Goal: Book appointment/travel/reservation

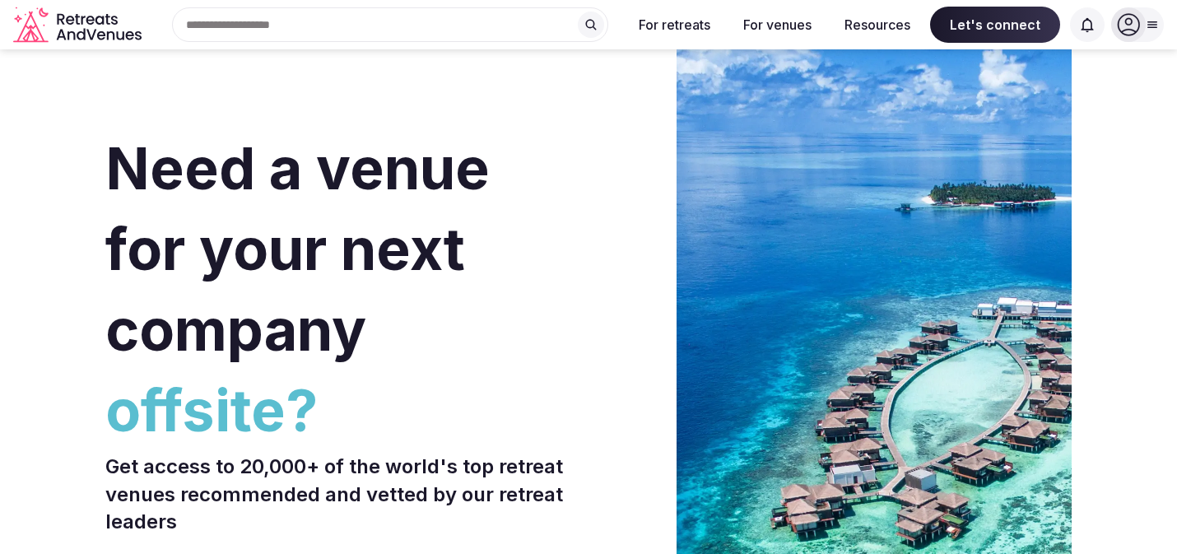
click at [386, 32] on div "Search Popular Destinations [GEOGRAPHIC_DATA], [GEOGRAPHIC_DATA] [GEOGRAPHIC_DA…" at bounding box center [383, 24] width 471 height 35
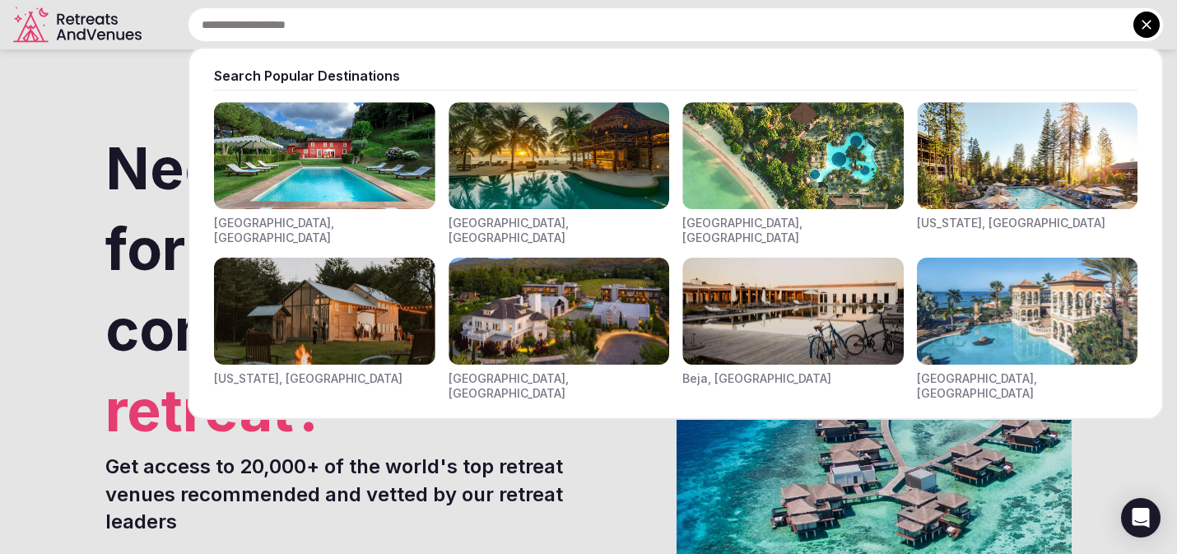
click at [371, 431] on div at bounding box center [588, 277] width 1177 height 554
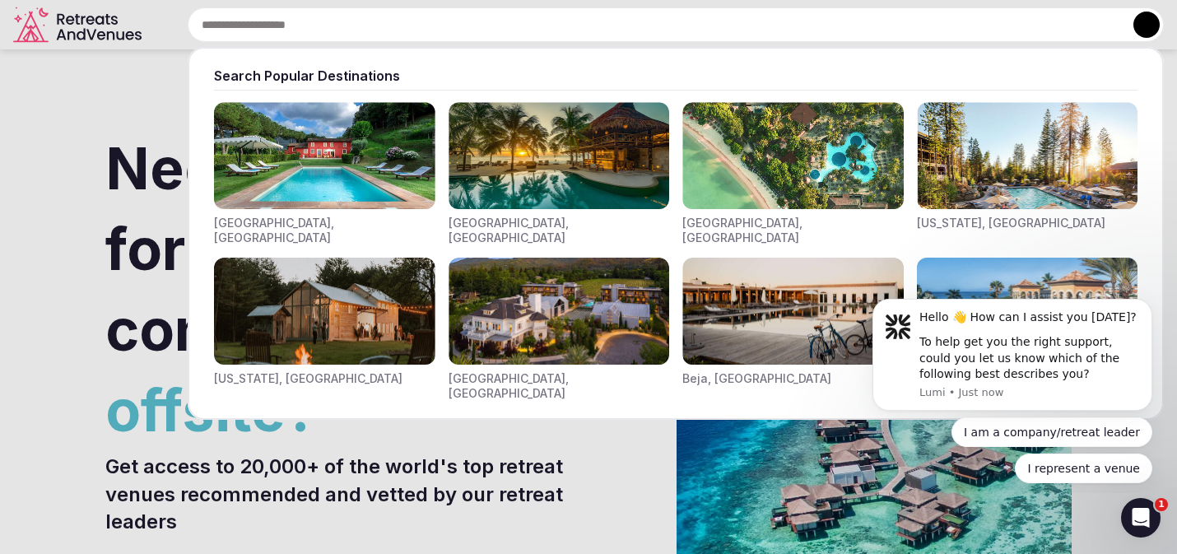
click at [348, 28] on div "Search Popular Destinations [GEOGRAPHIC_DATA], [GEOGRAPHIC_DATA] [GEOGRAPHIC_DA…" at bounding box center [656, 24] width 1016 height 35
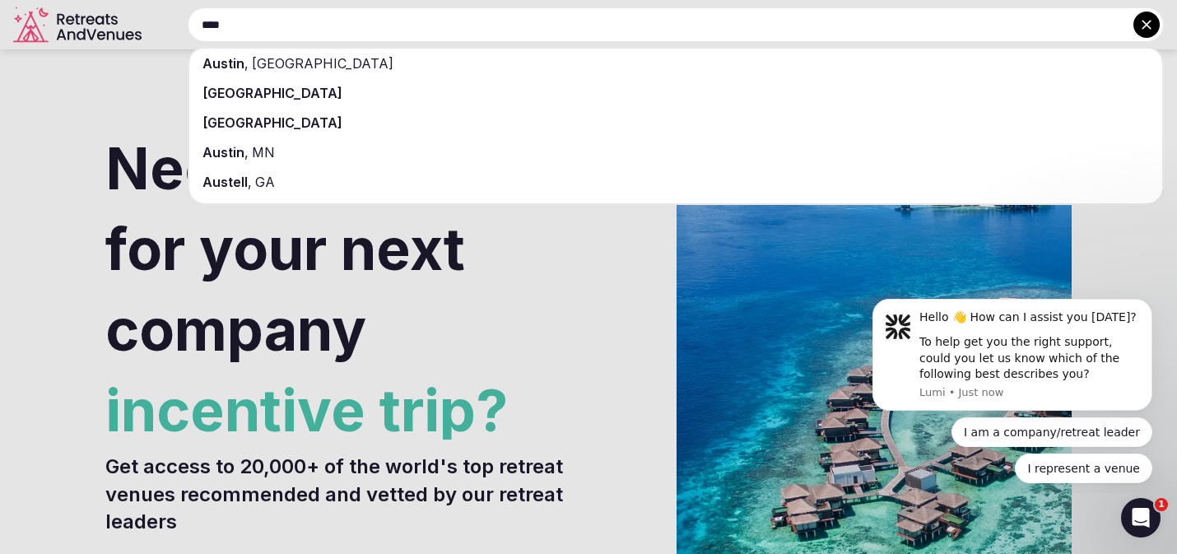
type input "****"
click at [318, 116] on div "[GEOGRAPHIC_DATA]" at bounding box center [675, 123] width 973 height 30
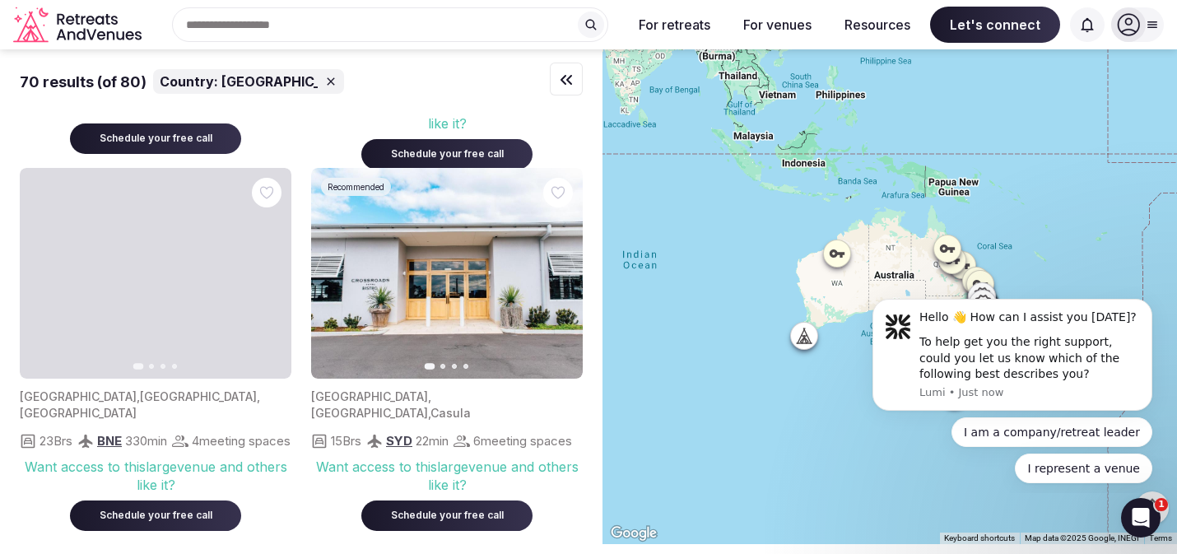
scroll to position [1110, 0]
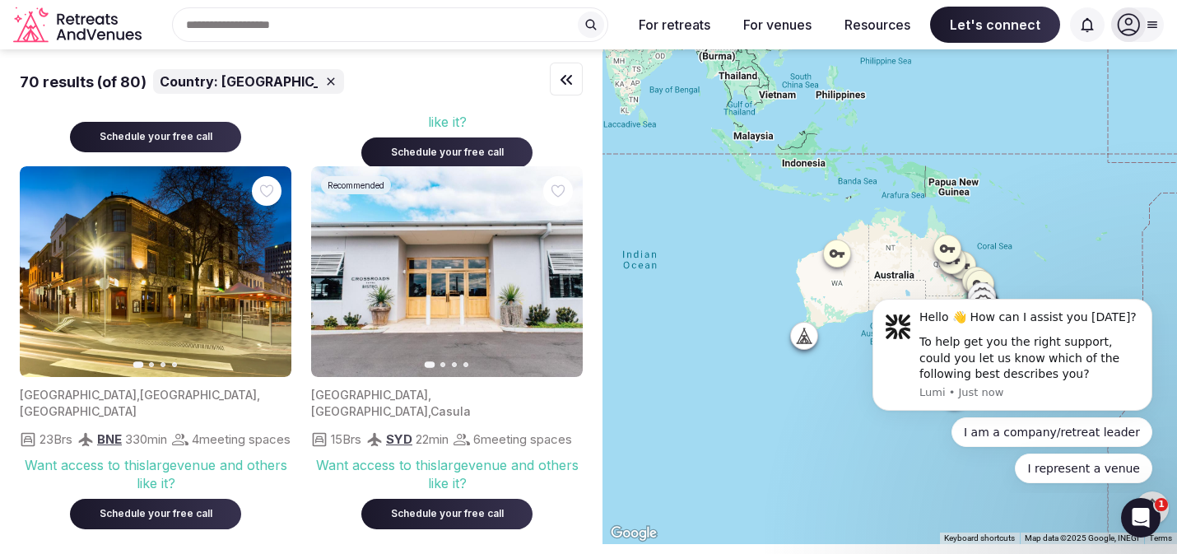
click at [563, 272] on icon "button" at bounding box center [559, 271] width 13 height 13
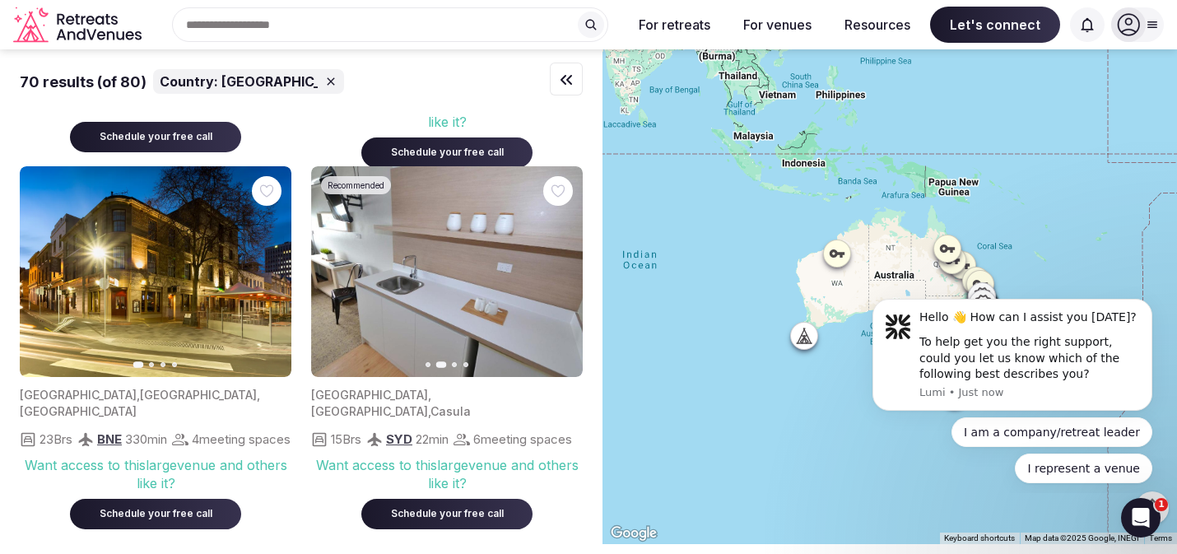
click at [563, 272] on icon "button" at bounding box center [559, 271] width 13 height 13
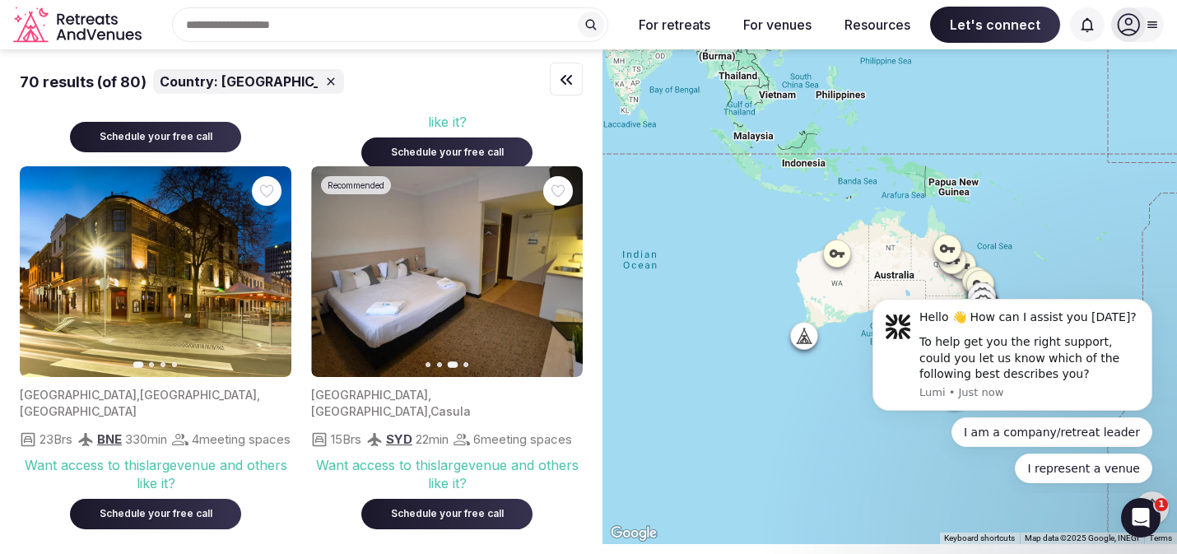
click at [563, 272] on icon "button" at bounding box center [559, 271] width 13 height 13
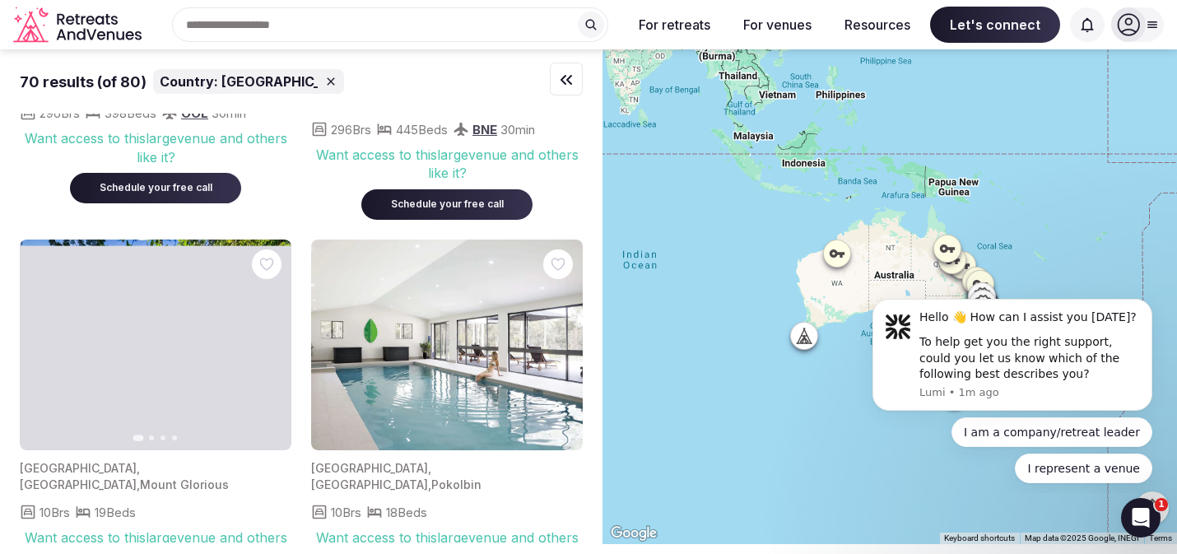
scroll to position [6349, 0]
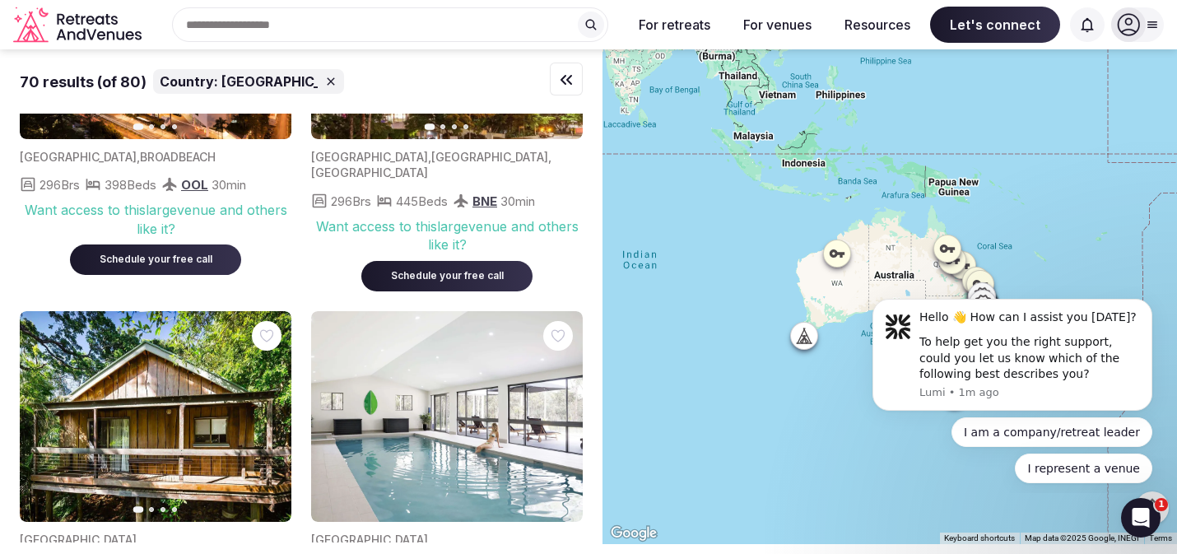
click at [462, 337] on img at bounding box center [447, 417] width 272 height 212
click at [432, 349] on img at bounding box center [447, 417] width 272 height 212
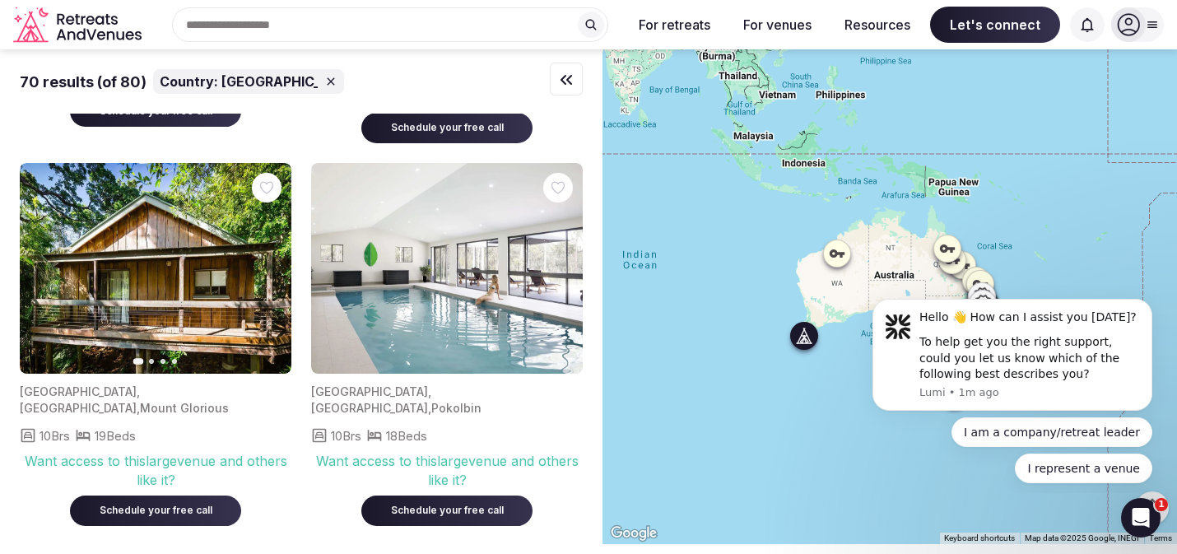
scroll to position [6494, 0]
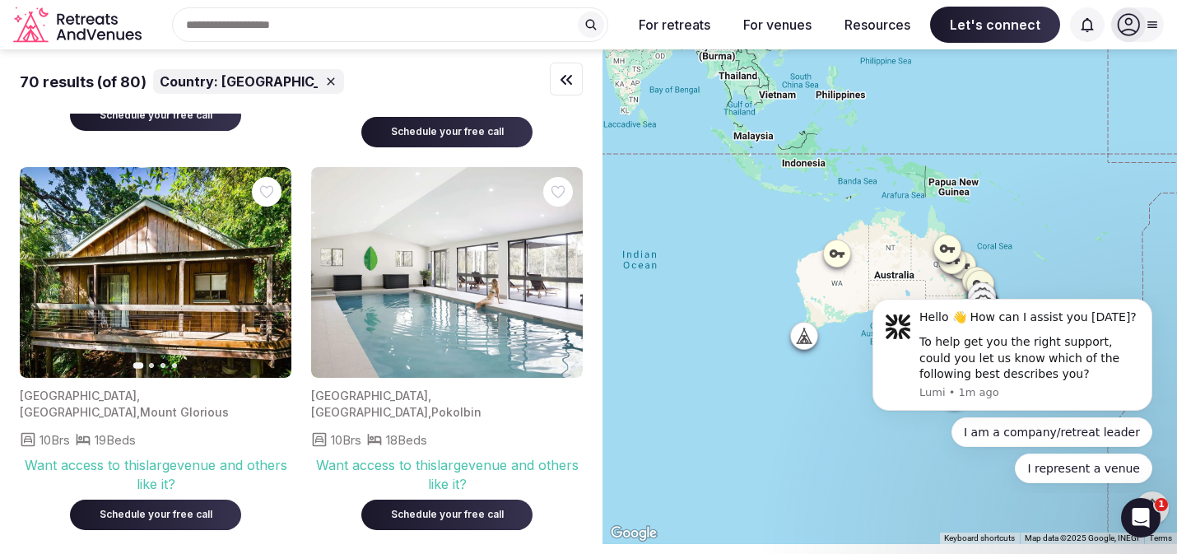
click at [468, 508] on div "Schedule your free call" at bounding box center [447, 515] width 132 height 14
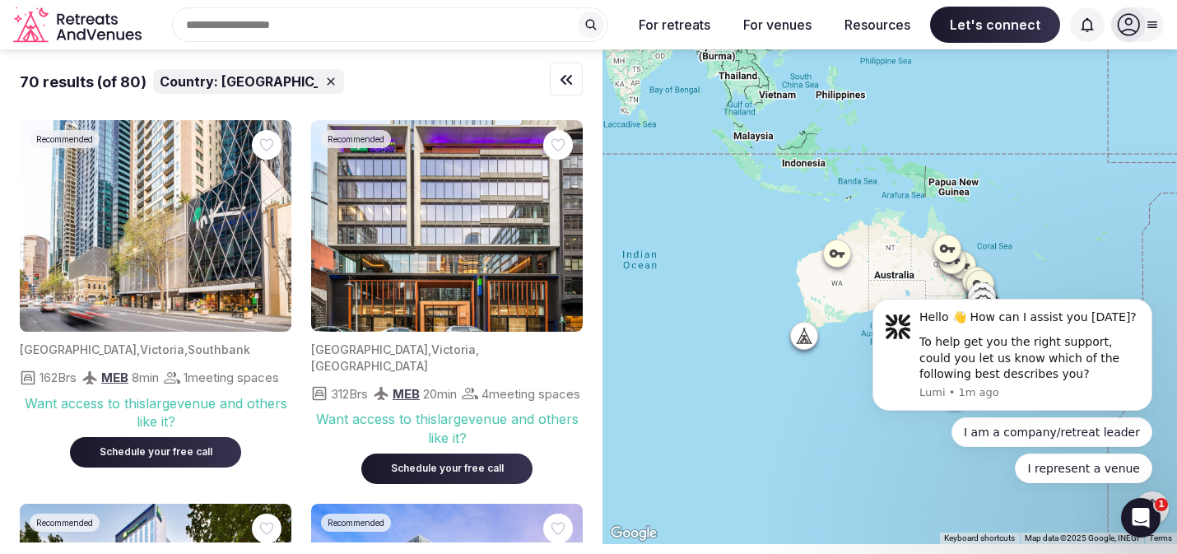
click at [566, 85] on icon "button" at bounding box center [566, 80] width 20 height 20
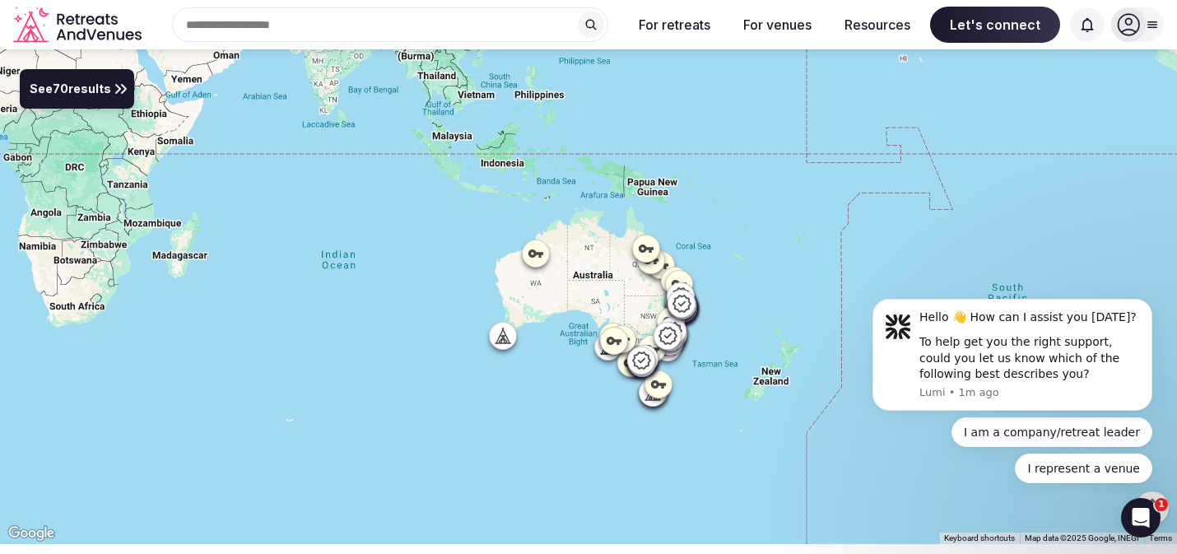
click at [447, 32] on div "Recent searches [GEOGRAPHIC_DATA] Search Popular Destinations [GEOGRAPHIC_DATA]…" at bounding box center [383, 24] width 471 height 35
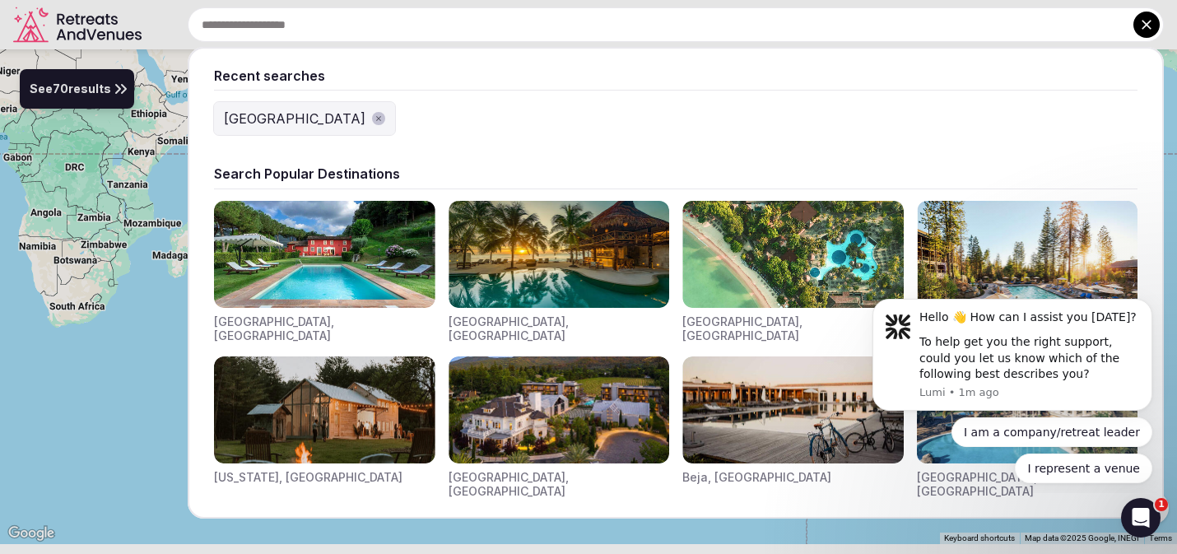
click at [261, 119] on div "[GEOGRAPHIC_DATA]" at bounding box center [295, 119] width 142 height 20
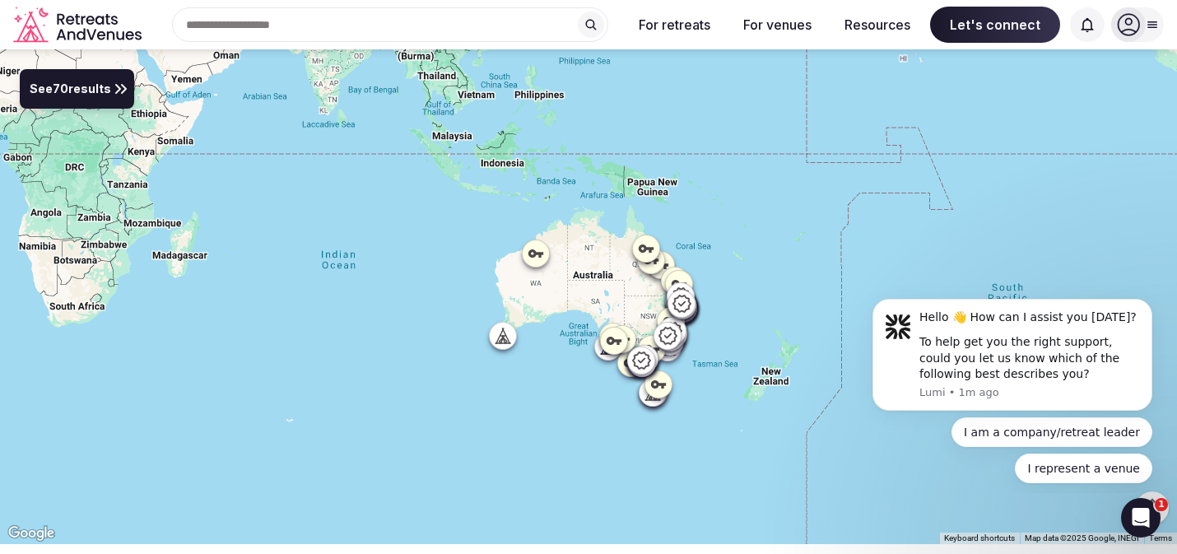
click at [85, 95] on span "See 70 results" at bounding box center [70, 90] width 81 height 18
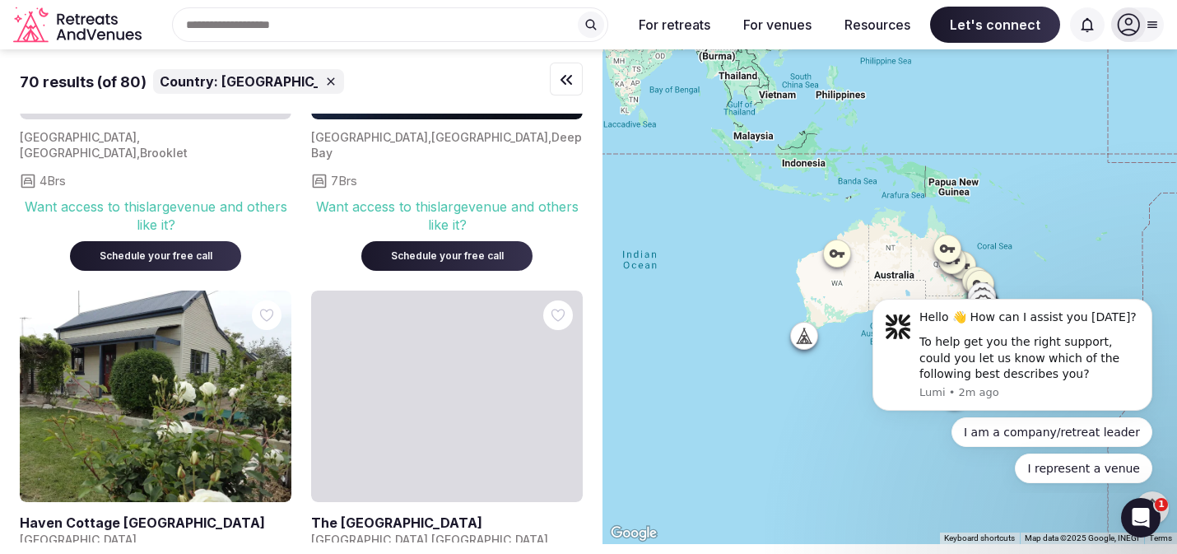
scroll to position [5718, 0]
